Goal: Find specific page/section: Find specific page/section

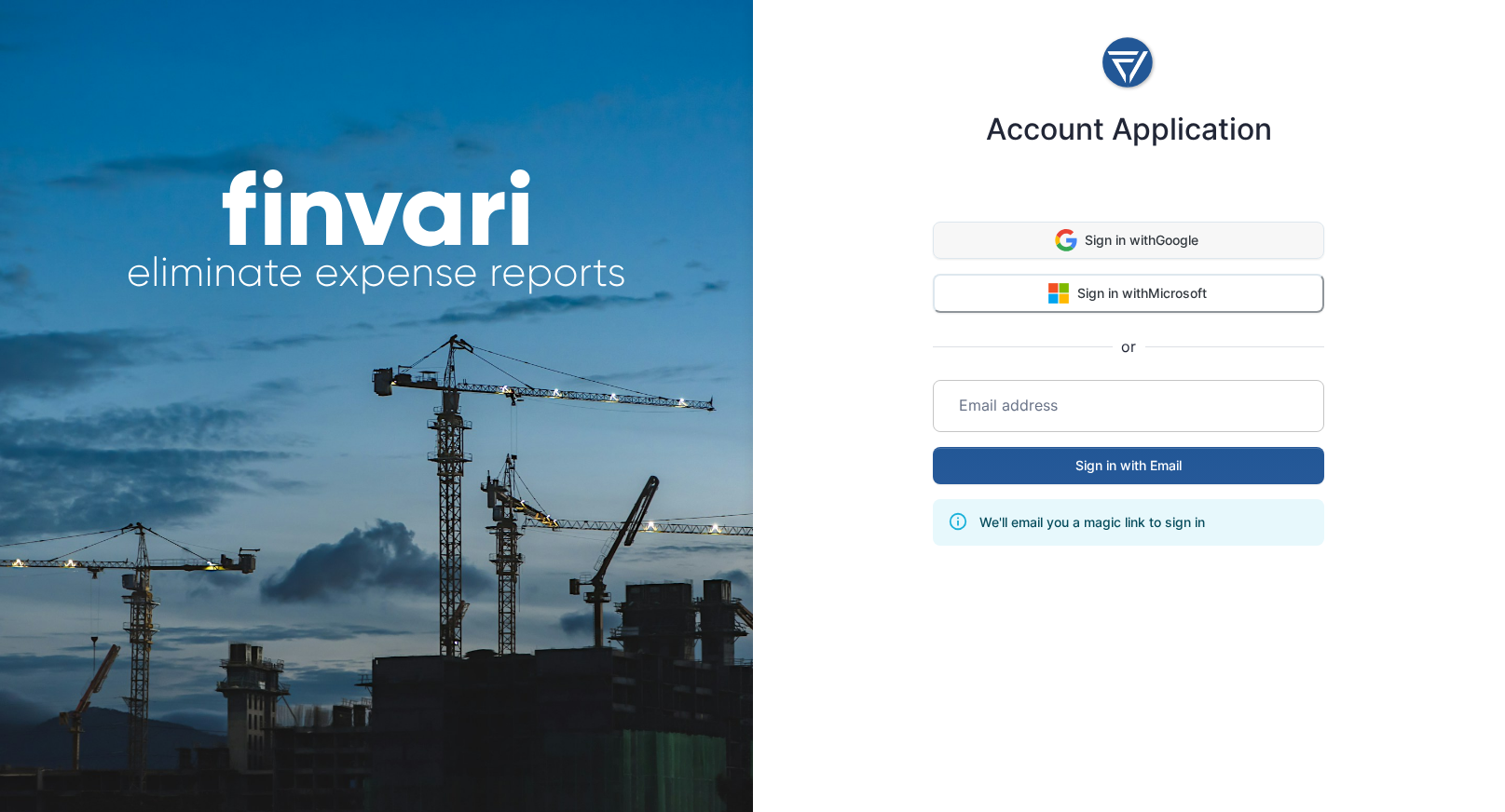
click at [1088, 242] on button "Sign in with Google" at bounding box center [1127, 240] width 391 height 37
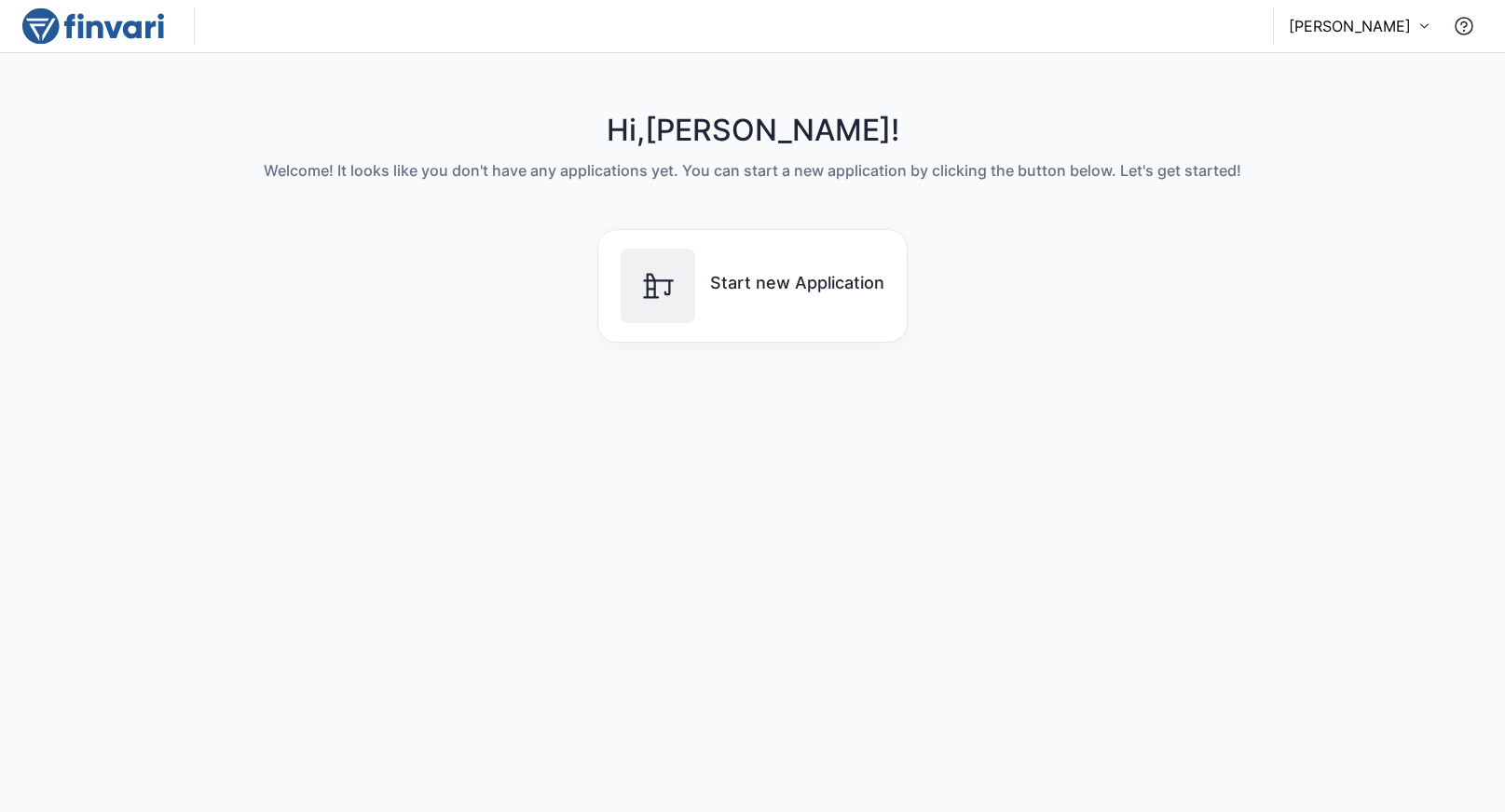
click at [1366, 25] on p "[PERSON_NAME]" at bounding box center [1349, 26] width 122 height 22
click at [918, 147] on div at bounding box center [752, 406] width 1505 height 812
click at [124, 20] on img at bounding box center [92, 26] width 141 height 37
click at [611, 175] on h6 "Welcome! It looks like you don't have any applications yet. You can start a new…" at bounding box center [752, 171] width 977 height 23
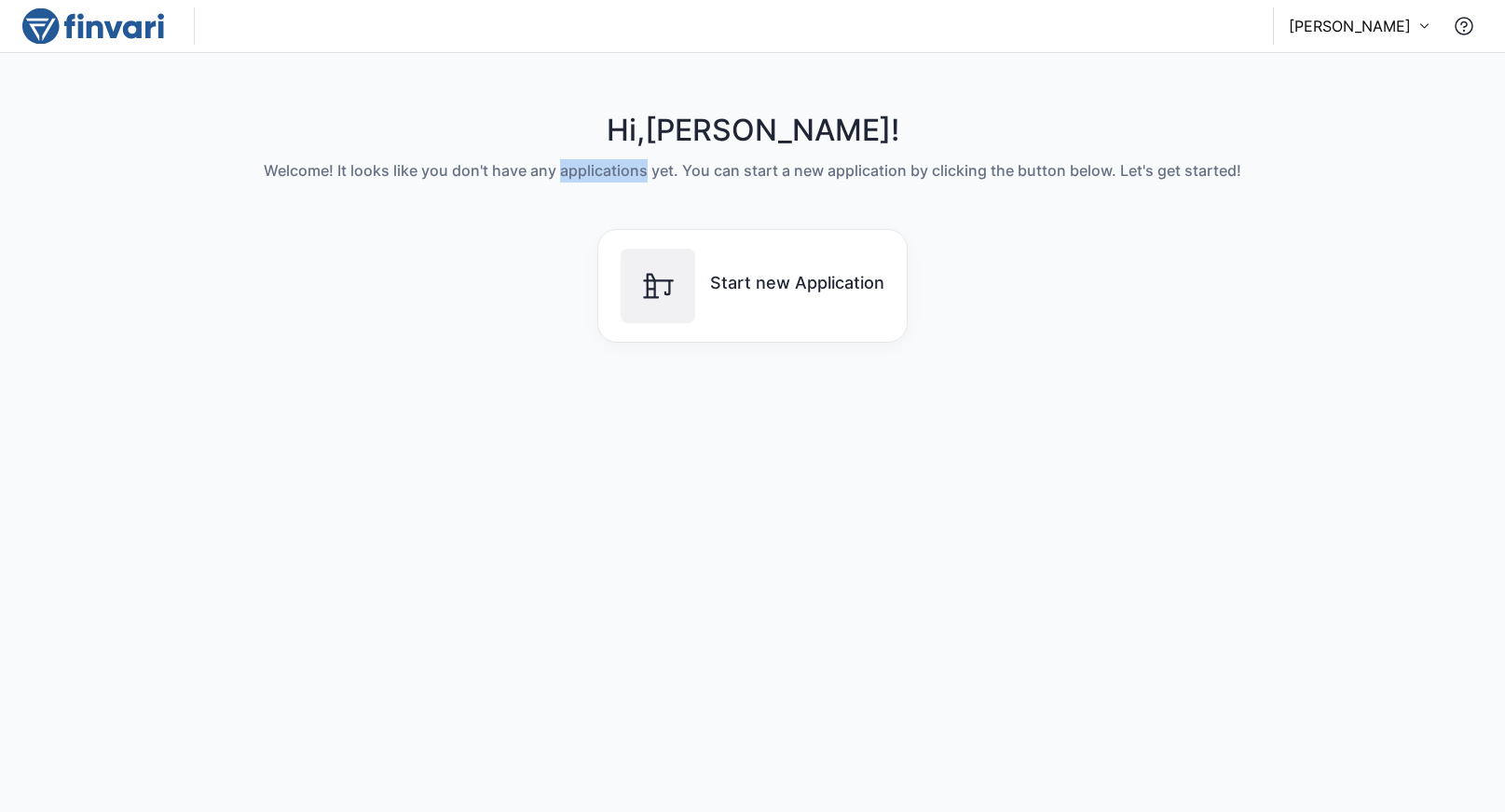
click at [611, 175] on h6 "Welcome! It looks like you don't have any applications yet. You can start a new…" at bounding box center [752, 171] width 977 height 23
click at [988, 166] on h6 "Welcome! It looks like you don't have any applications yet. You can start a new…" at bounding box center [752, 171] width 977 height 23
